Goal: Task Accomplishment & Management: Use online tool/utility

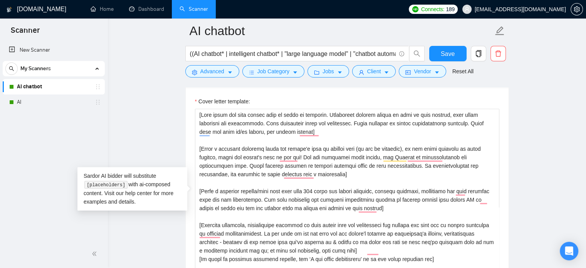
scroll to position [152, 0]
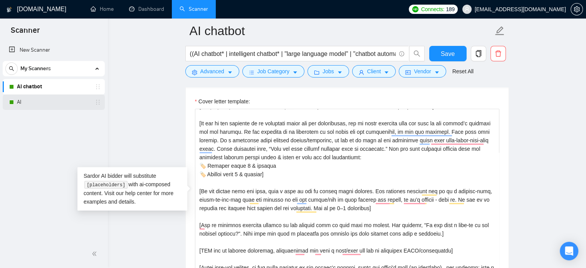
click at [22, 102] on link "AI" at bounding box center [53, 101] width 73 height 15
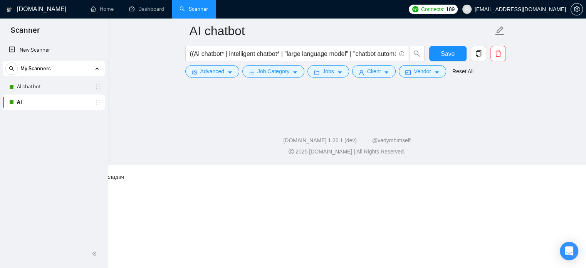
scroll to position [13, 0]
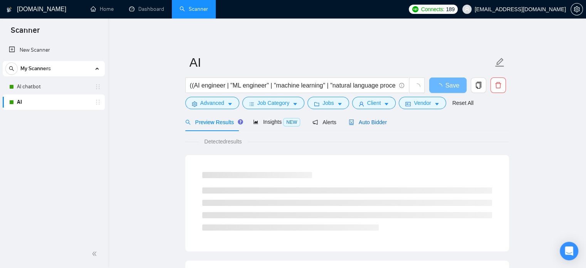
click at [370, 125] on span "Auto Bidder" at bounding box center [367, 122] width 38 height 6
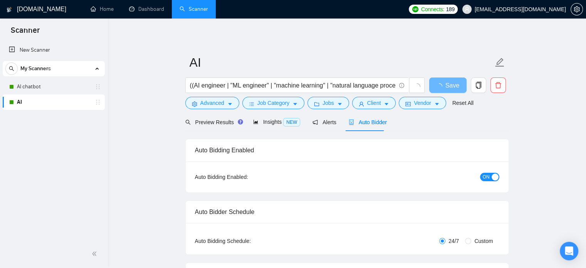
checkbox input "true"
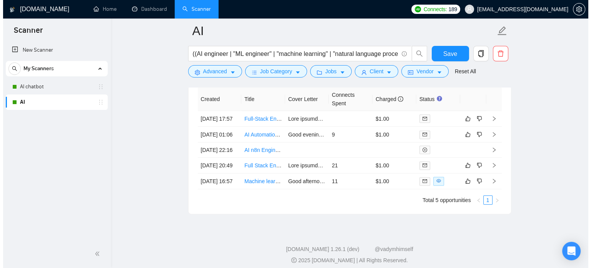
scroll to position [2020, 0]
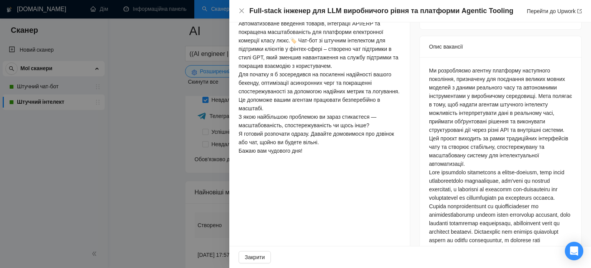
scroll to position [308, 0]
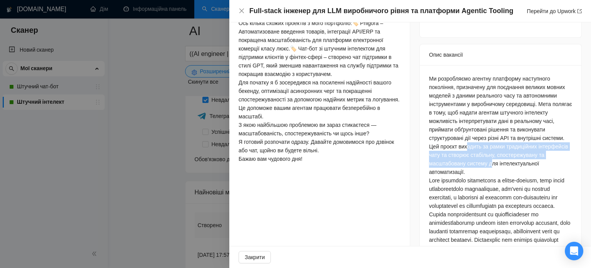
drag, startPoint x: 466, startPoint y: 150, endPoint x: 487, endPoint y: 160, distance: 23.1
click at [487, 160] on div "Ми розробляємо агентну платформу наступного покоління, призначену для поєднання…" at bounding box center [500, 273] width 143 height 398
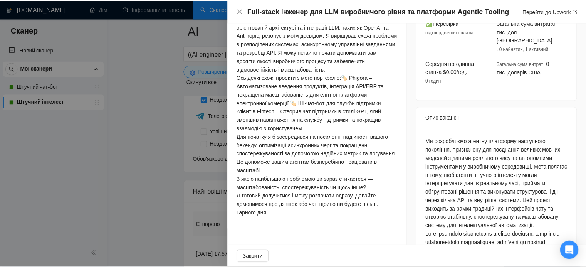
scroll to position [244, 0]
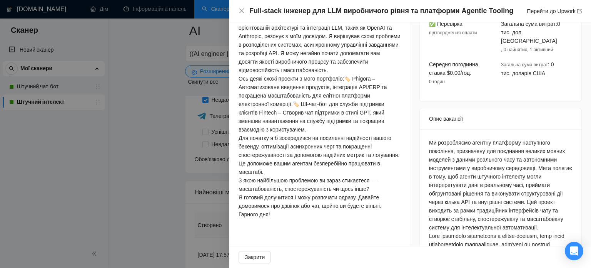
click at [168, 146] on div at bounding box center [295, 134] width 591 height 268
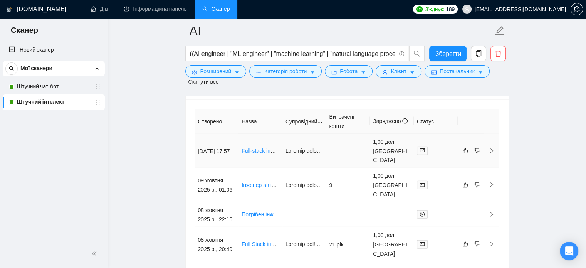
scroll to position [2136, 0]
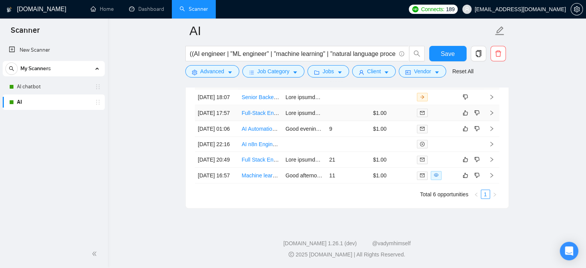
scroll to position [2124, 0]
